Goal: Task Accomplishment & Management: Manage account settings

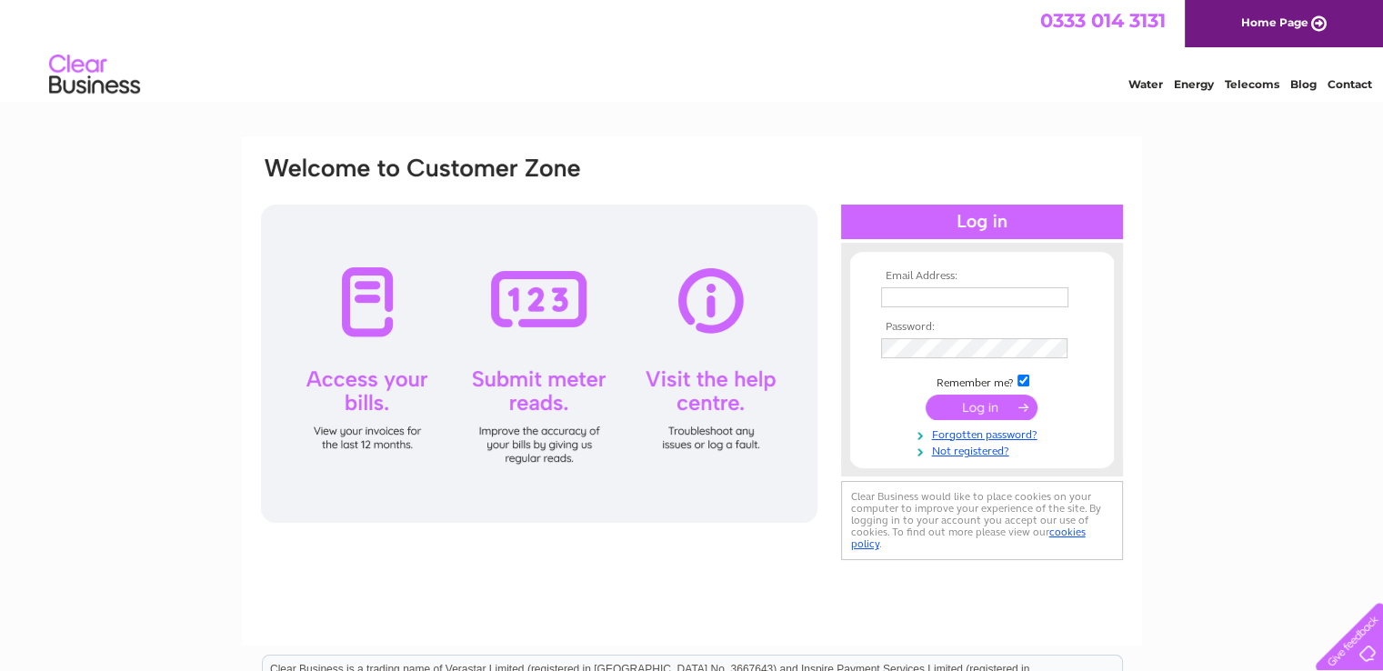
type input "[EMAIL_ADDRESS][DOMAIN_NAME]"
click at [984, 408] on input "submit" at bounding box center [981, 407] width 112 height 25
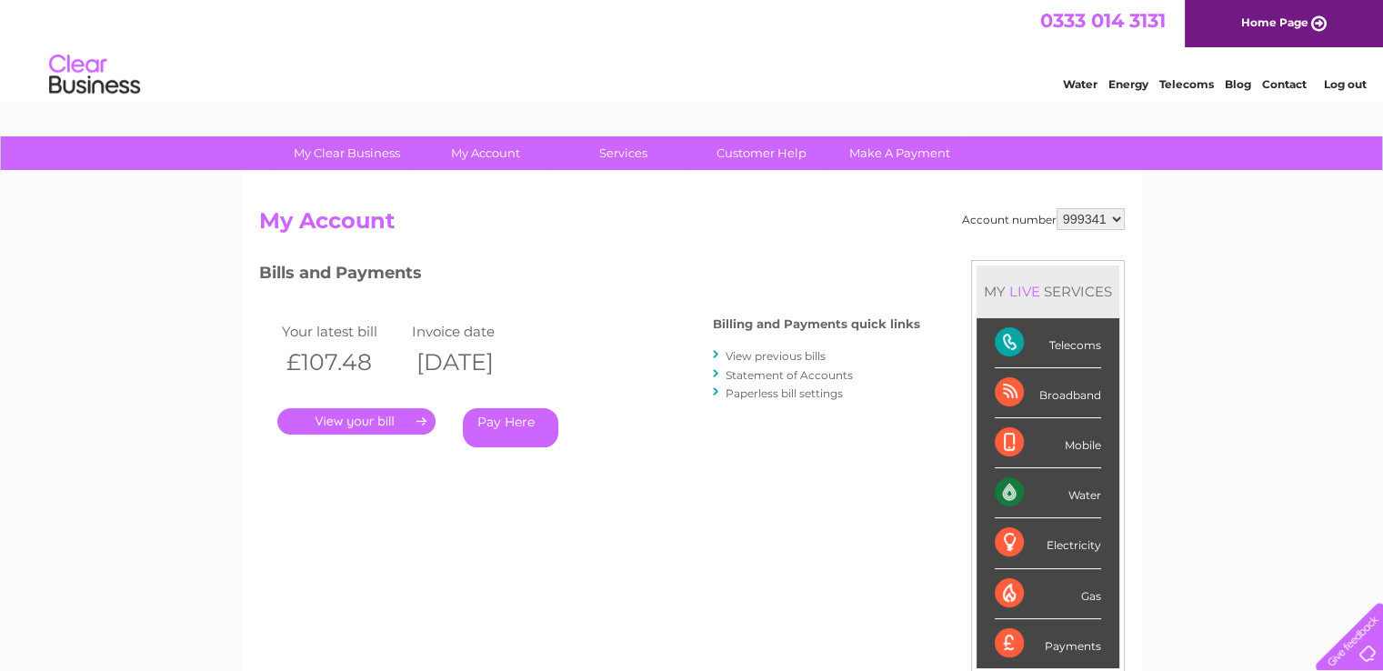
click at [381, 419] on link "." at bounding box center [356, 421] width 158 height 26
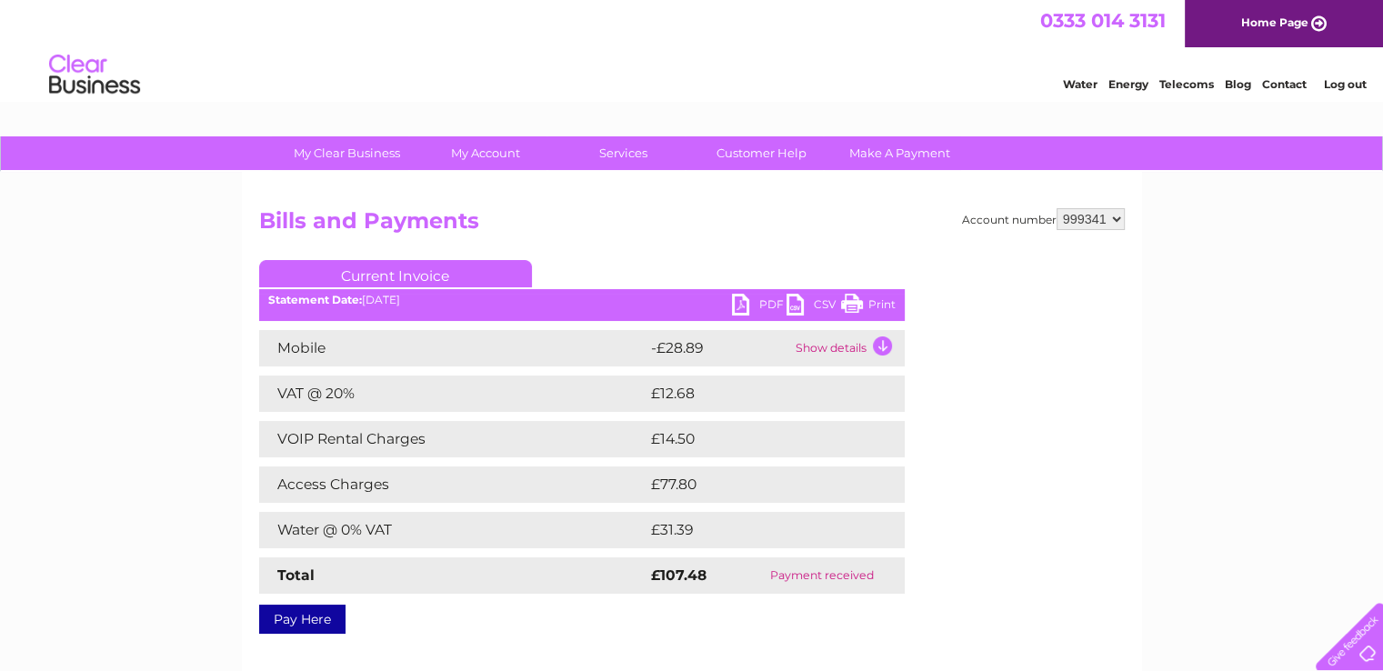
click at [763, 299] on link "PDF" at bounding box center [759, 307] width 55 height 26
